Goal: Transaction & Acquisition: Register for event/course

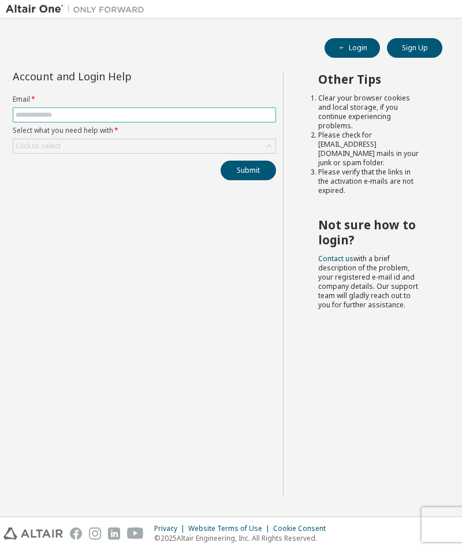
click at [33, 112] on input "text" at bounding box center [145, 114] width 258 height 9
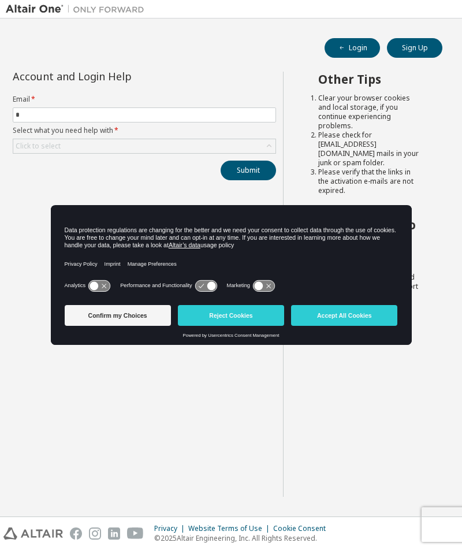
click at [202, 408] on div "Account and Login Help Email * * Select what you need help with * Click to sele…" at bounding box center [144, 284] width 277 height 425
click at [106, 317] on button "Confirm my Choices" at bounding box center [118, 315] width 106 height 21
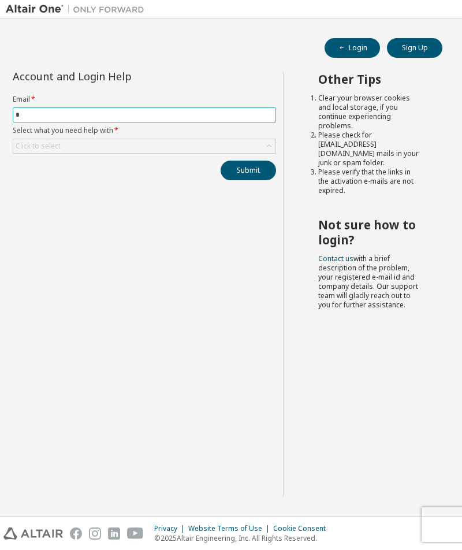
click at [51, 118] on input "*" at bounding box center [145, 114] width 258 height 9
type input "**********"
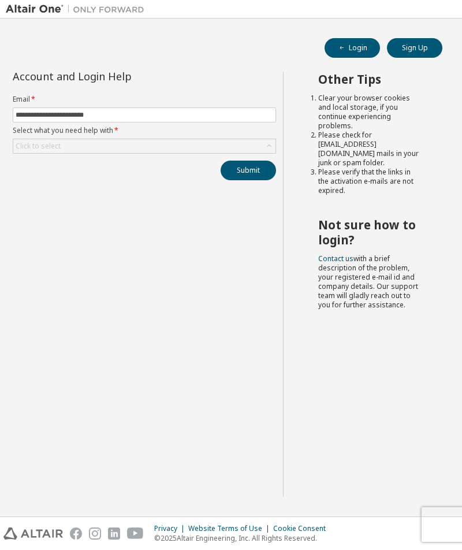
click at [87, 146] on div "Click to select" at bounding box center [144, 146] width 262 height 14
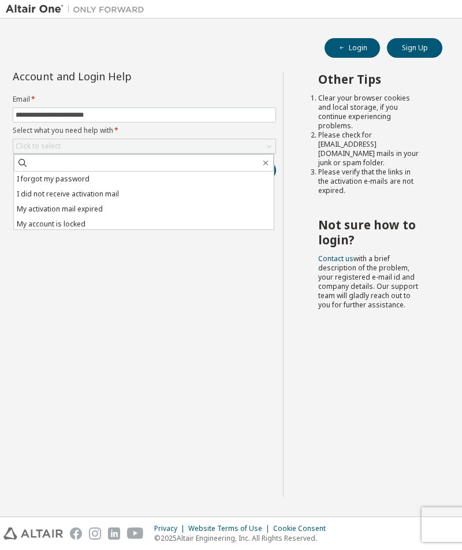
click at [34, 179] on li "I forgot my password" at bounding box center [144, 179] width 260 height 15
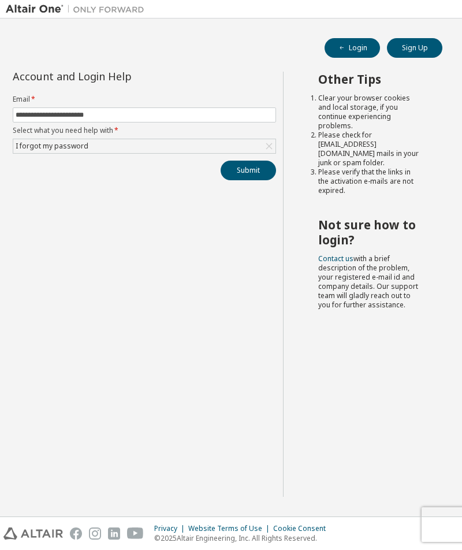
click at [247, 176] on button "Submit" at bounding box center [248, 171] width 55 height 20
click at [434, 46] on button "Sign Up" at bounding box center [414, 48] width 55 height 20
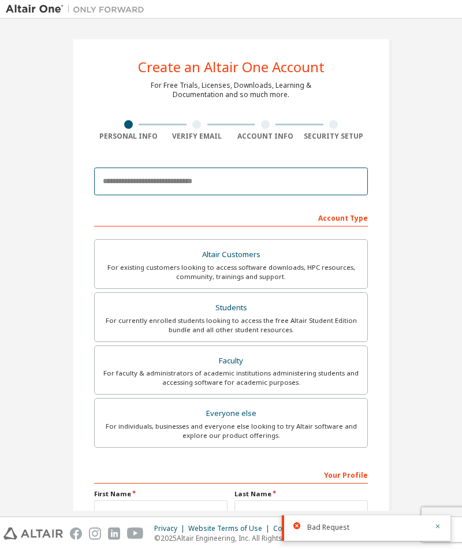
click at [114, 180] on input "email" at bounding box center [231, 182] width 274 height 28
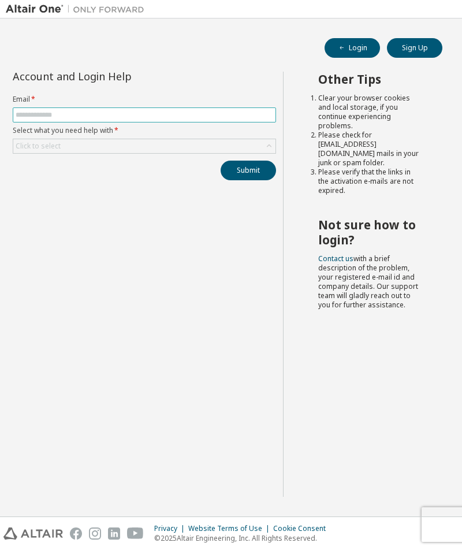
click at [42, 111] on input "text" at bounding box center [145, 114] width 258 height 9
type input "**********"
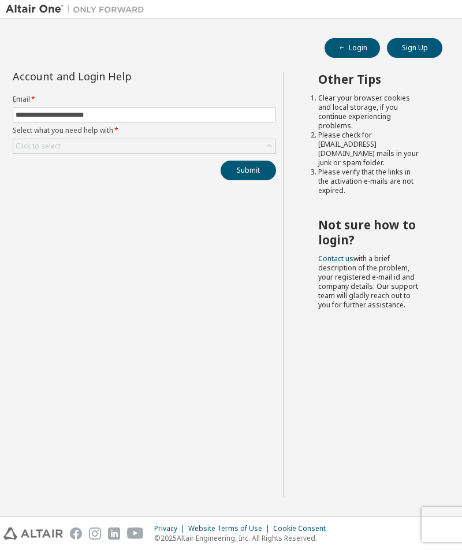
click at [35, 151] on div "Click to select" at bounding box center [38, 146] width 45 height 9
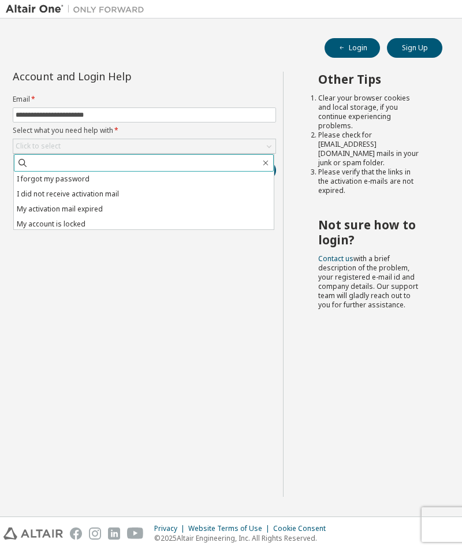
click at [29, 166] on input "text" at bounding box center [144, 163] width 232 height 12
click at [33, 176] on li "I forgot my password" at bounding box center [144, 179] width 260 height 15
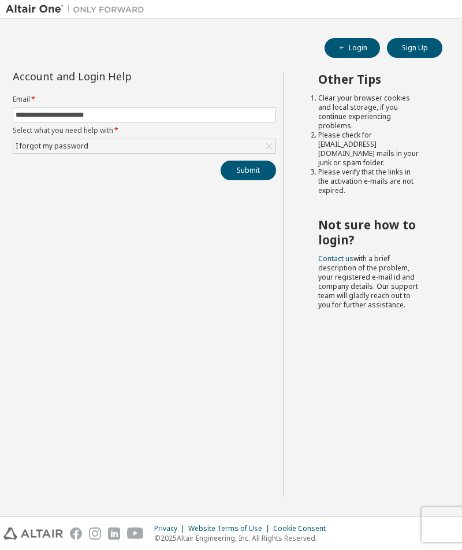
click at [269, 173] on button "Submit" at bounding box center [248, 171] width 55 height 20
click at [420, 49] on button "Sign Up" at bounding box center [414, 48] width 55 height 20
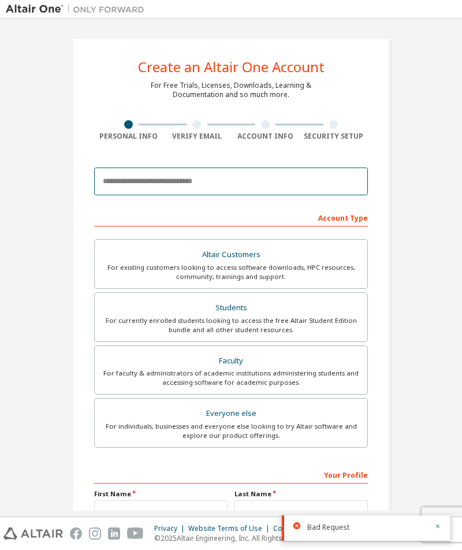
click at [102, 184] on input "email" at bounding box center [231, 182] width 274 height 28
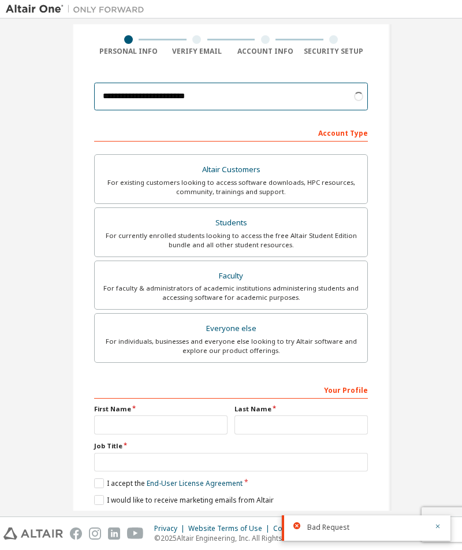
scroll to position [84, 0]
type input "**********"
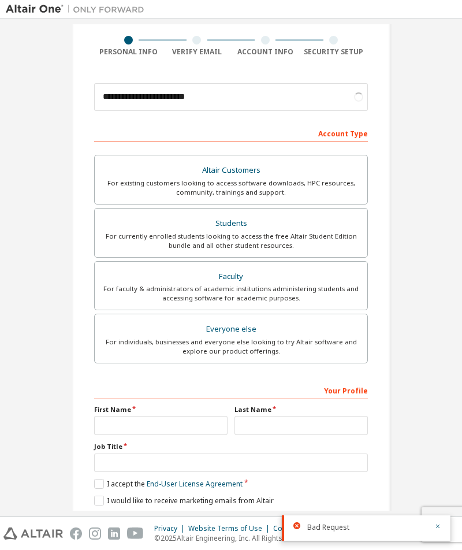
click at [122, 339] on div "For individuals, businesses and everyone else looking to try Altair software an…" at bounding box center [231, 346] width 259 height 18
click at [113, 427] on input "text" at bounding box center [160, 425] width 133 height 19
type input "****"
click at [332, 423] on input "text" at bounding box center [301, 425] width 133 height 19
type input "*****"
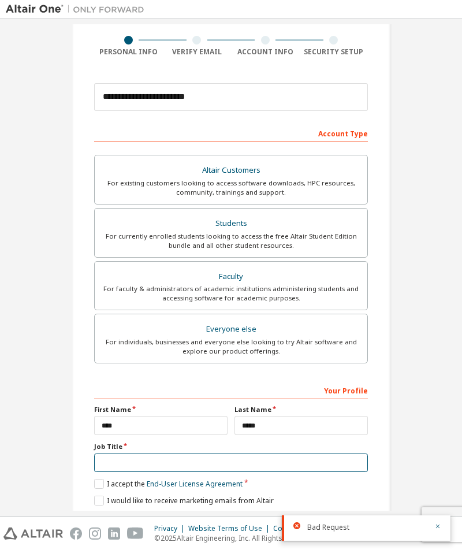
click at [99, 455] on input "text" at bounding box center [231, 462] width 274 height 19
type input "*********"
click at [95, 479] on label "I accept the End-User License Agreement" at bounding box center [168, 484] width 148 height 10
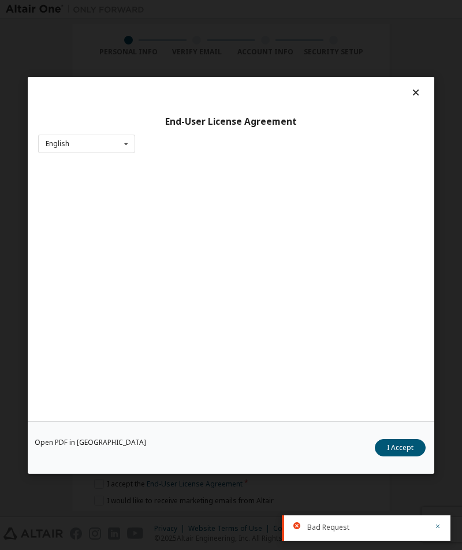
click at [94, 473] on div "Open PDF in New Tab I Accept" at bounding box center [231, 447] width 407 height 53
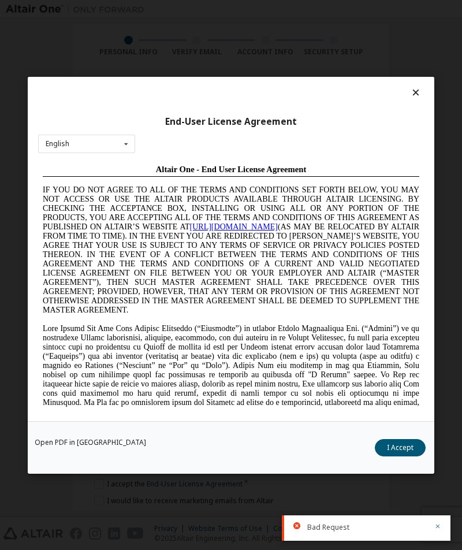
scroll to position [0, 0]
click at [402, 451] on button "I Accept" at bounding box center [400, 446] width 51 height 17
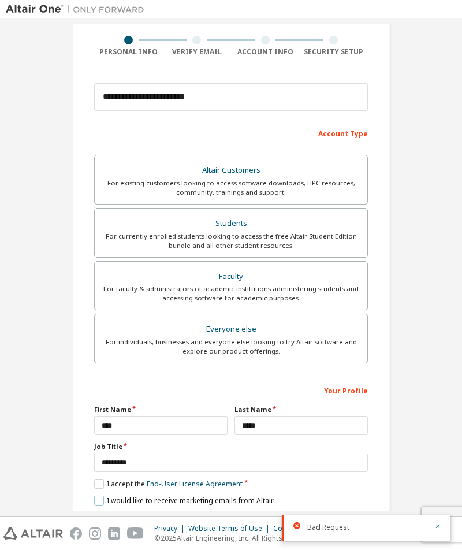
click at [107, 496] on label "I would like to receive marketing emails from Altair" at bounding box center [184, 501] width 180 height 10
click at [241, 518] on button "Next" at bounding box center [230, 520] width 61 height 17
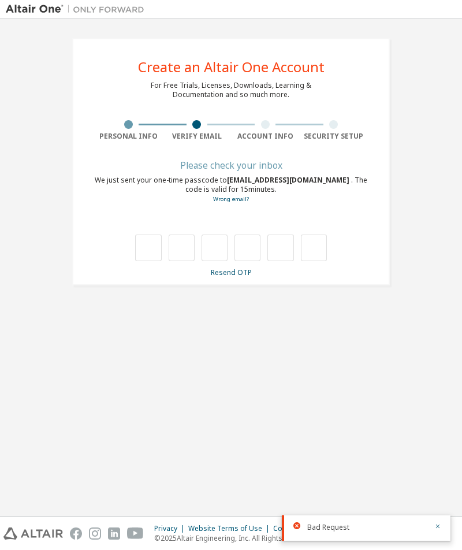
scroll to position [0, 0]
click at [155, 247] on input "text" at bounding box center [148, 248] width 26 height 27
paste input "*"
type input "*"
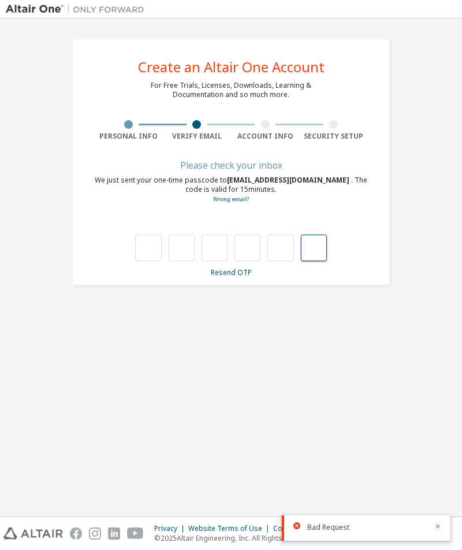
type input "*"
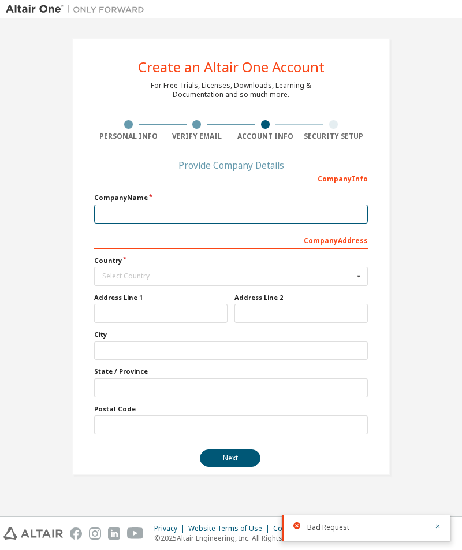
click at [110, 214] on input "text" at bounding box center [231, 214] width 274 height 19
type input "****"
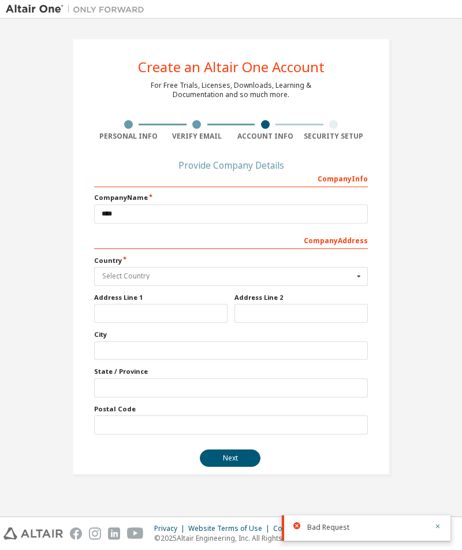
click at [112, 270] on input "text" at bounding box center [231, 276] width 273 height 18
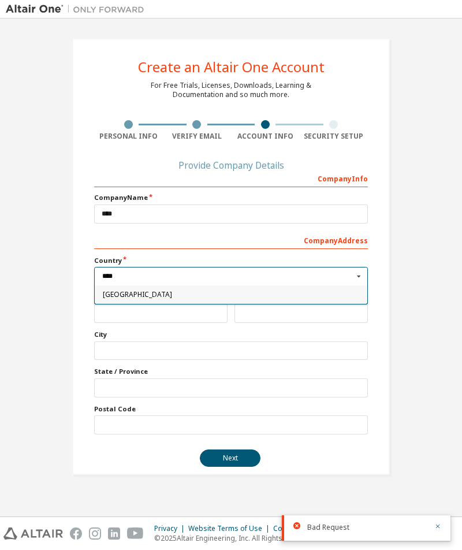
type input "****"
click at [121, 293] on span "Vietnam" at bounding box center [231, 294] width 257 height 7
type input "***"
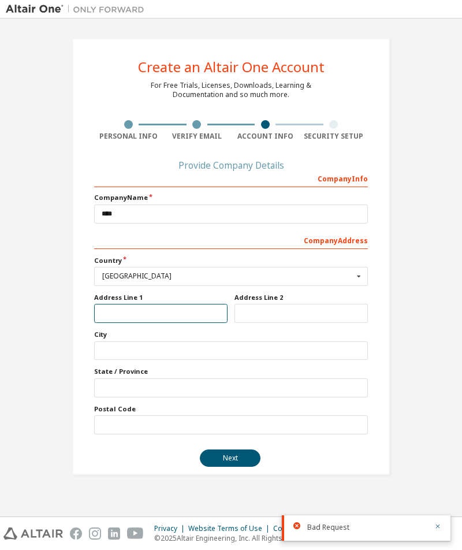
click at [117, 315] on input "text" at bounding box center [160, 313] width 133 height 19
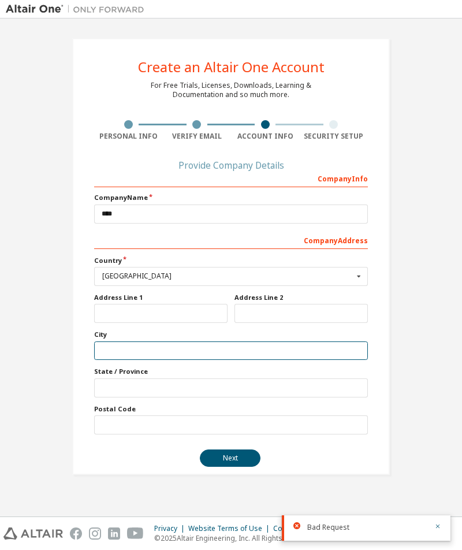
click at [114, 348] on input "text" at bounding box center [231, 350] width 274 height 19
click at [415, 388] on div "Create an Altair One Account For Free Trials, Licenses, Downloads, Learning & D…" at bounding box center [231, 256] width 451 height 464
click at [243, 457] on button "Next" at bounding box center [230, 457] width 61 height 17
